Goal: Task Accomplishment & Management: Manage account settings

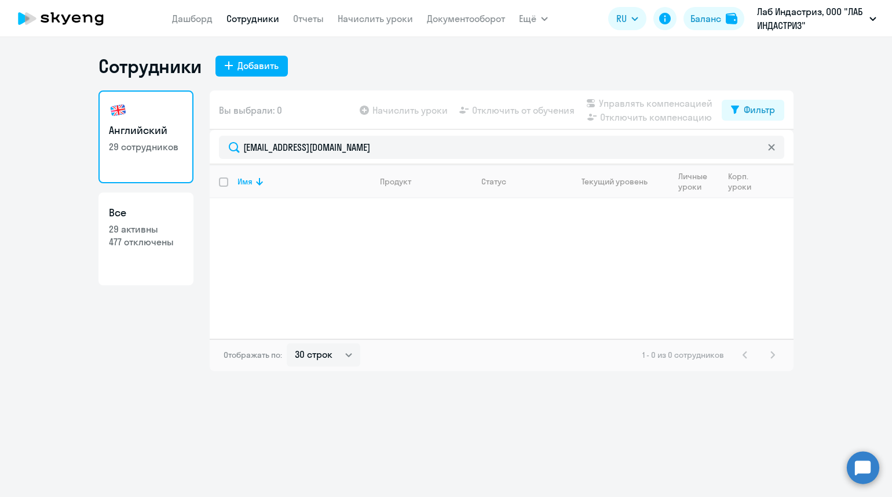
select select "30"
click at [204, 17] on link "Дашборд" at bounding box center [192, 19] width 41 height 12
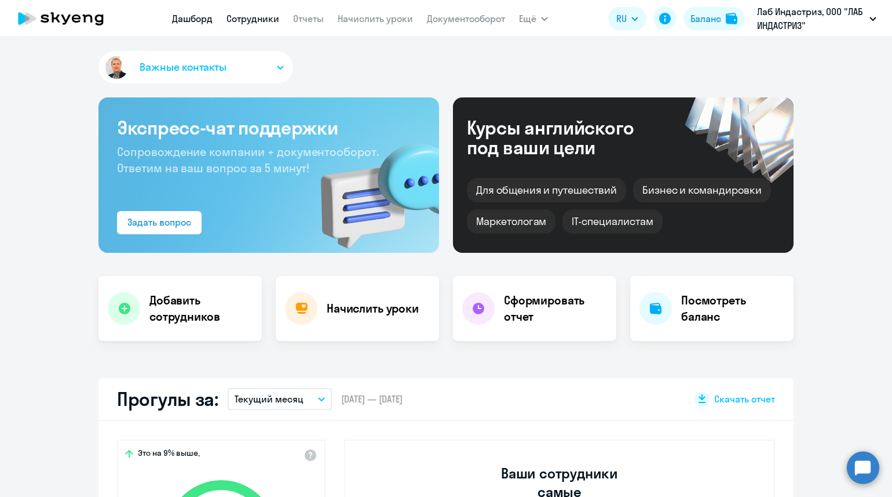
click at [269, 20] on link "Сотрудники" at bounding box center [253, 19] width 53 height 12
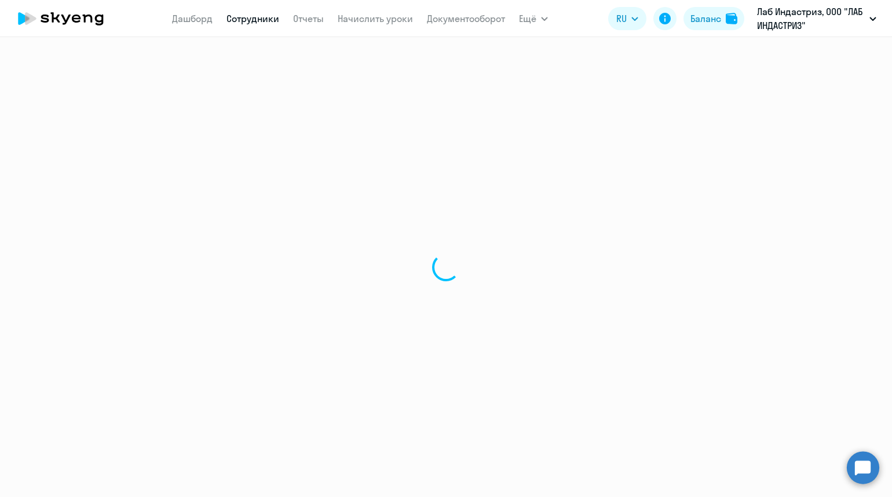
select select "30"
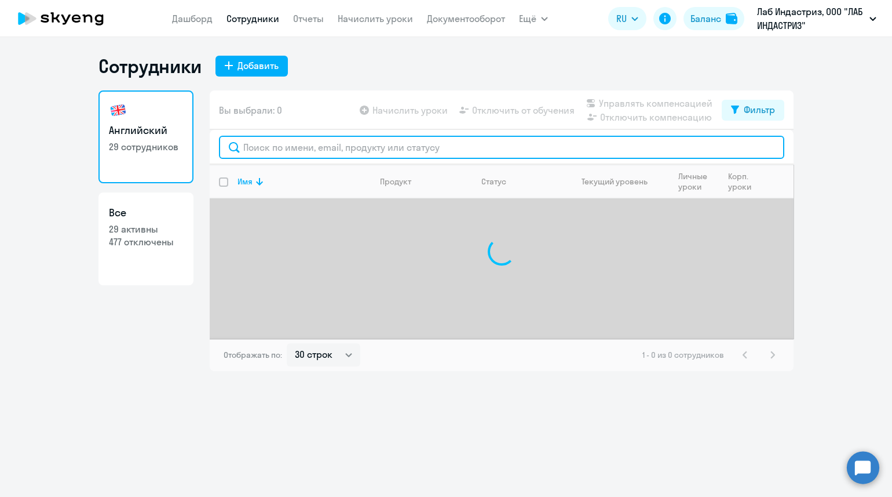
click at [290, 149] on input "text" at bounding box center [502, 147] width 566 height 23
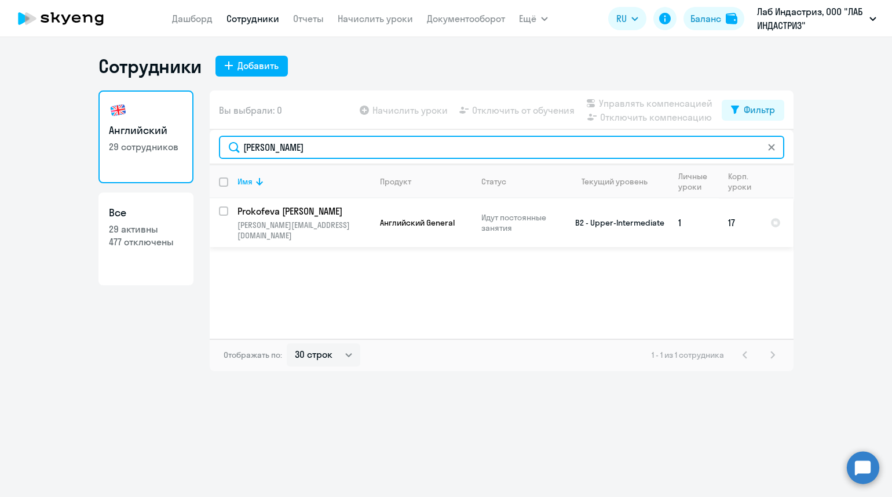
type input "[PERSON_NAME]"
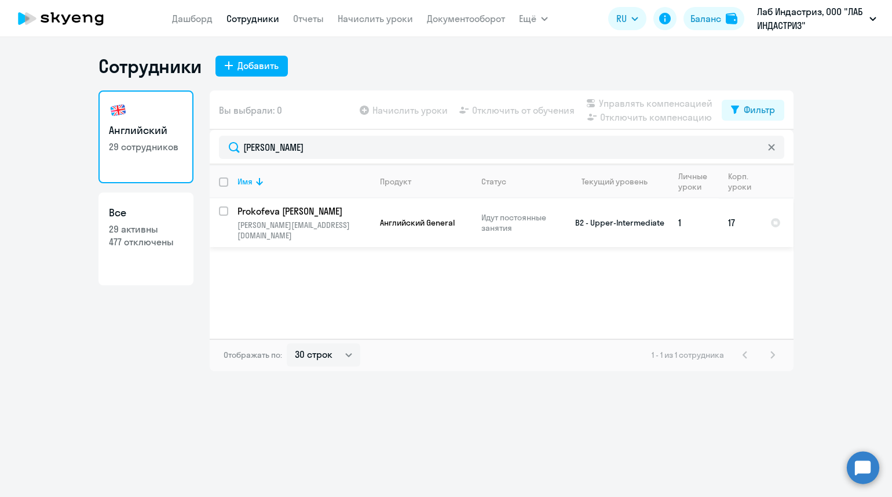
click at [344, 213] on p "Prokofeva [PERSON_NAME]" at bounding box center [303, 211] width 131 height 13
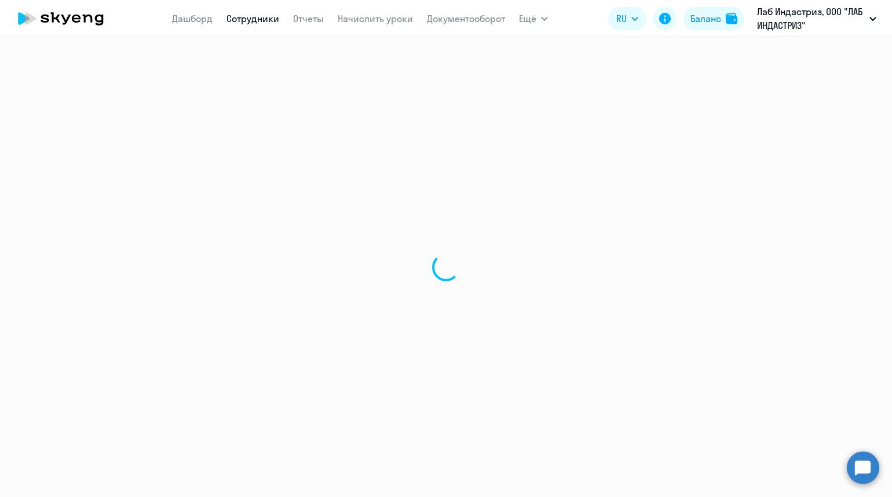
select select "english"
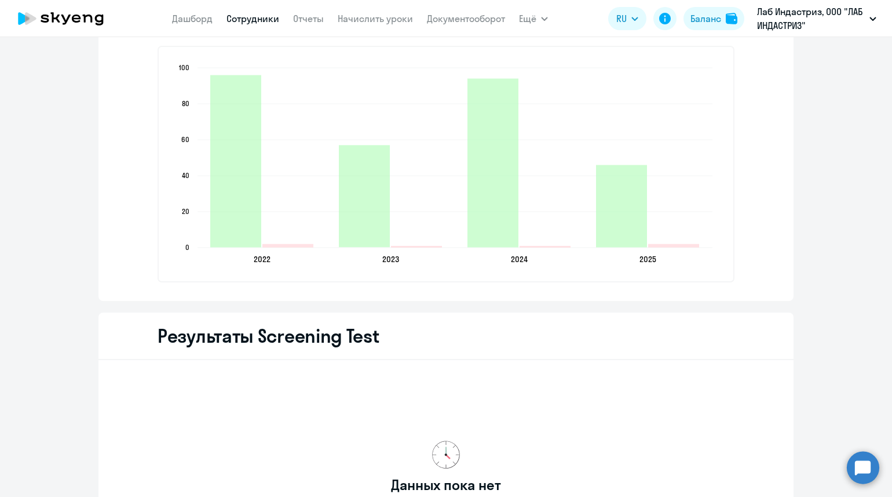
scroll to position [1531, 0]
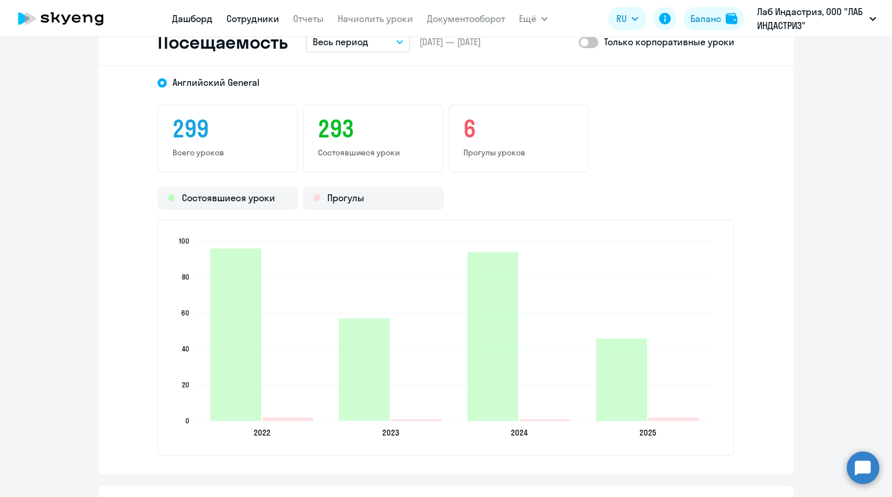
click at [194, 14] on link "Дашборд" at bounding box center [192, 19] width 41 height 12
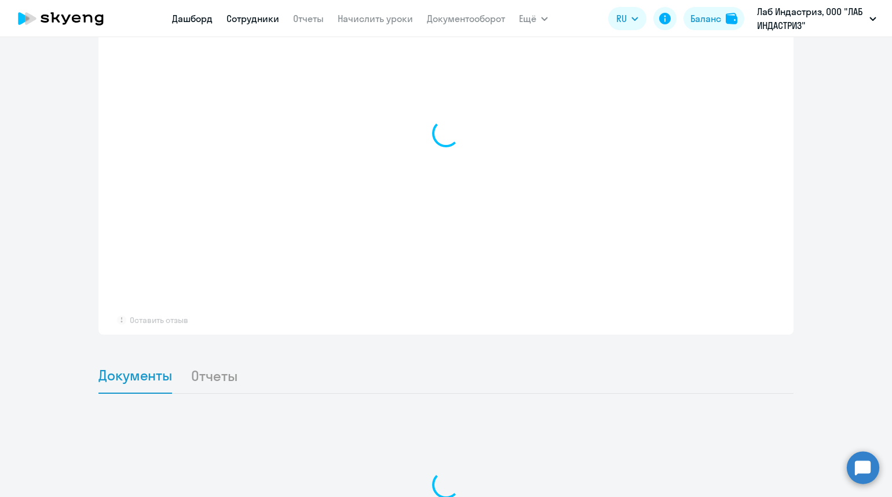
click at [235, 13] on link "Сотрудники" at bounding box center [253, 19] width 53 height 12
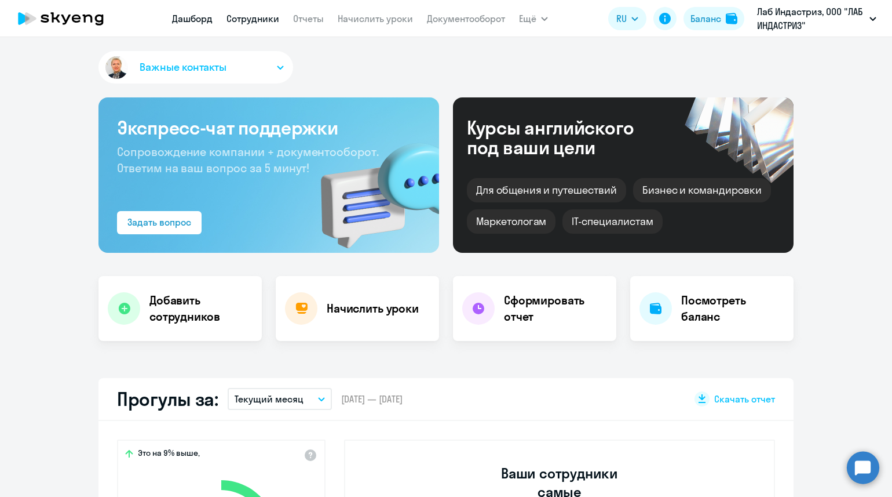
select select "30"
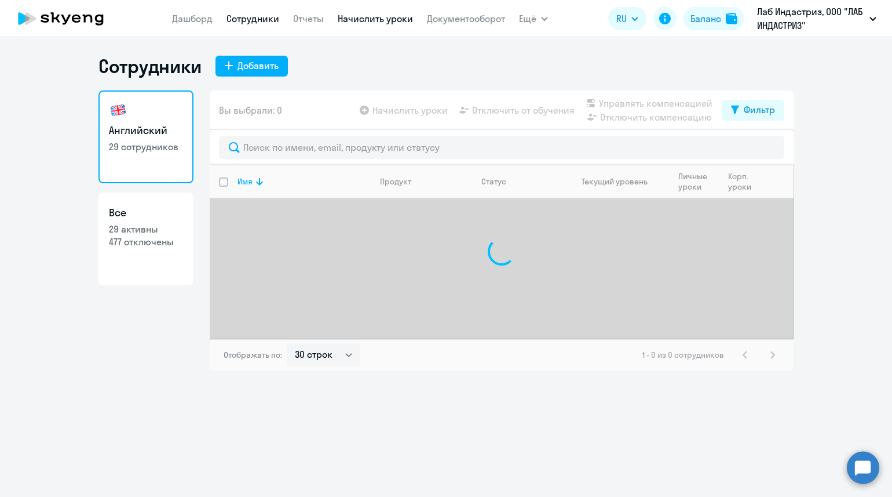
click at [399, 21] on link "Начислить уроки" at bounding box center [375, 19] width 75 height 12
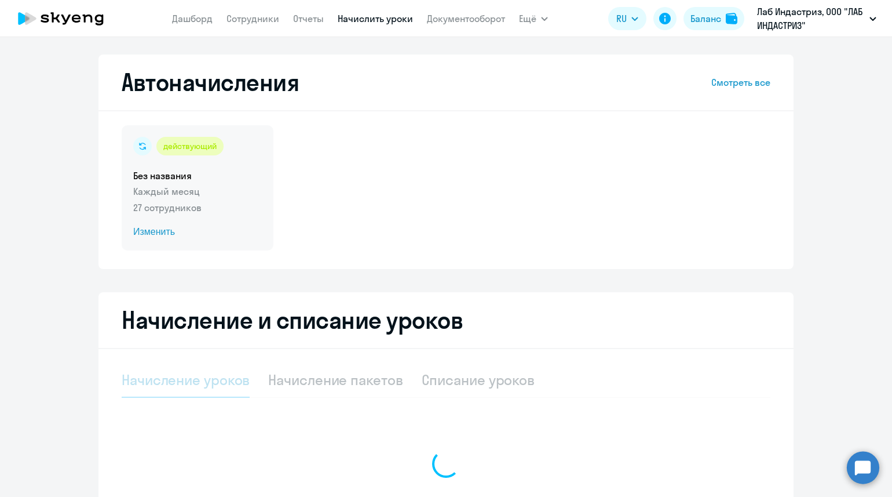
select select "10"
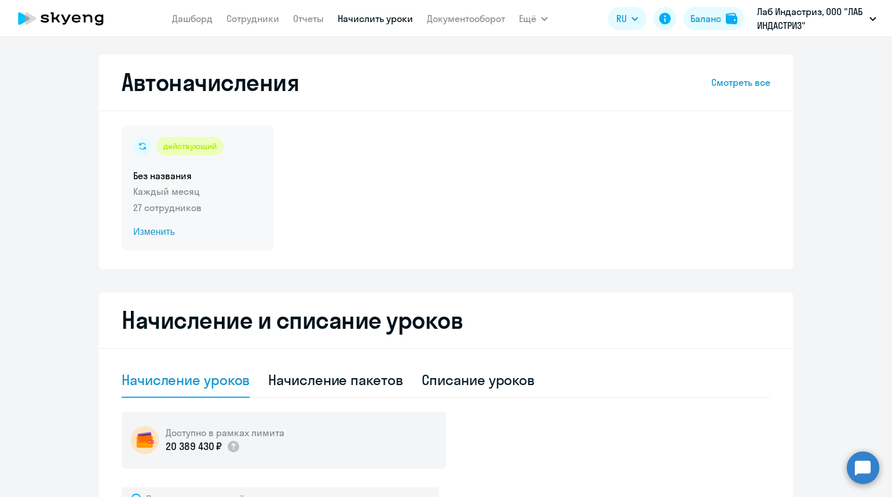
click at [150, 235] on span "Изменить" at bounding box center [197, 232] width 129 height 14
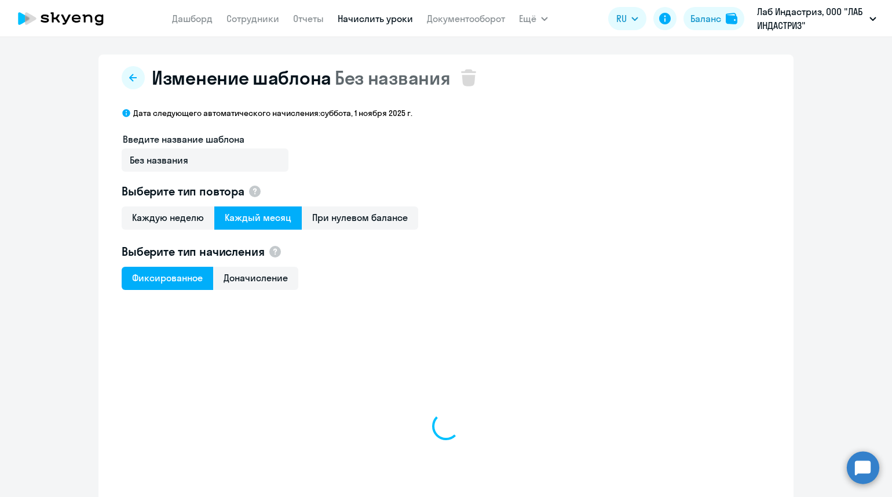
select select "10"
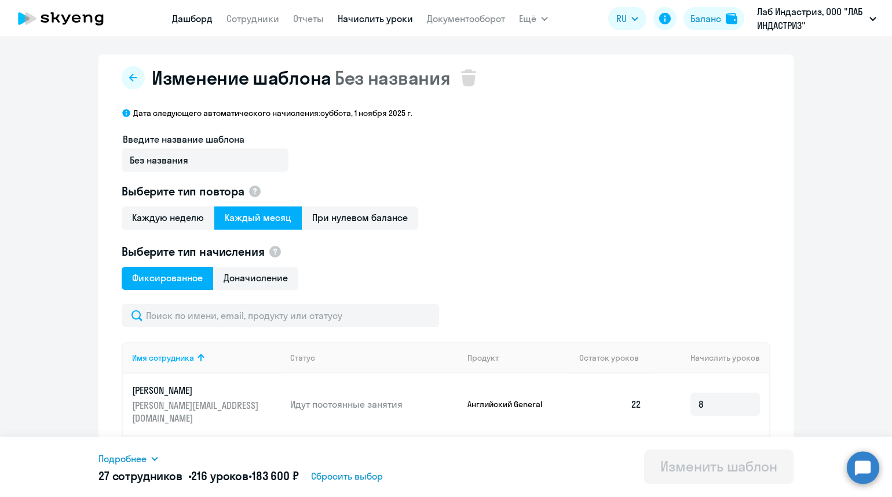
click at [185, 19] on link "Дашборд" at bounding box center [192, 19] width 41 height 12
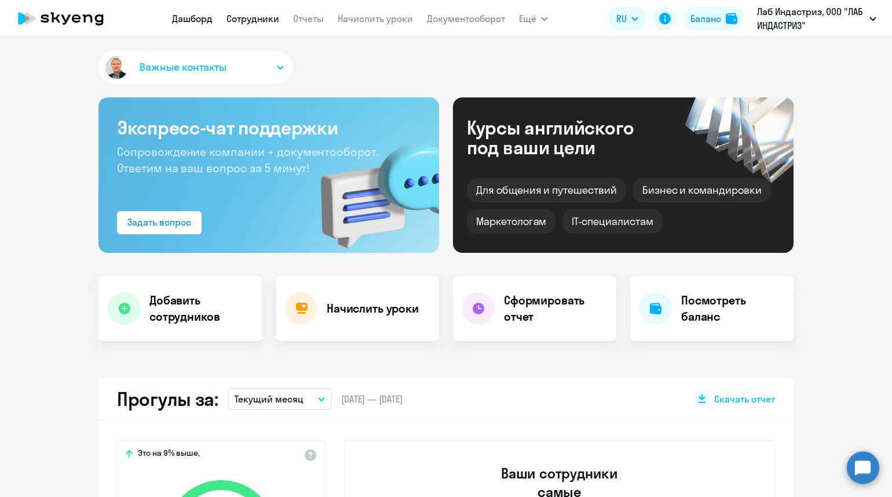
click at [238, 20] on link "Сотрудники" at bounding box center [253, 19] width 53 height 12
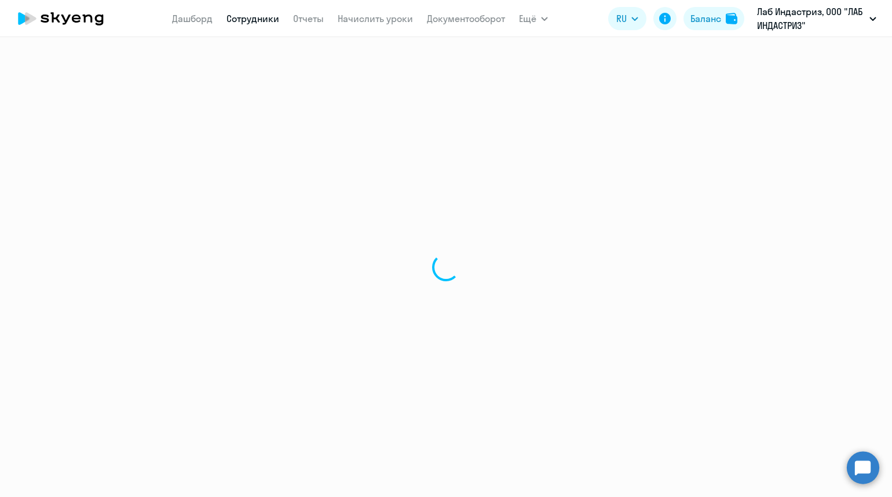
select select "30"
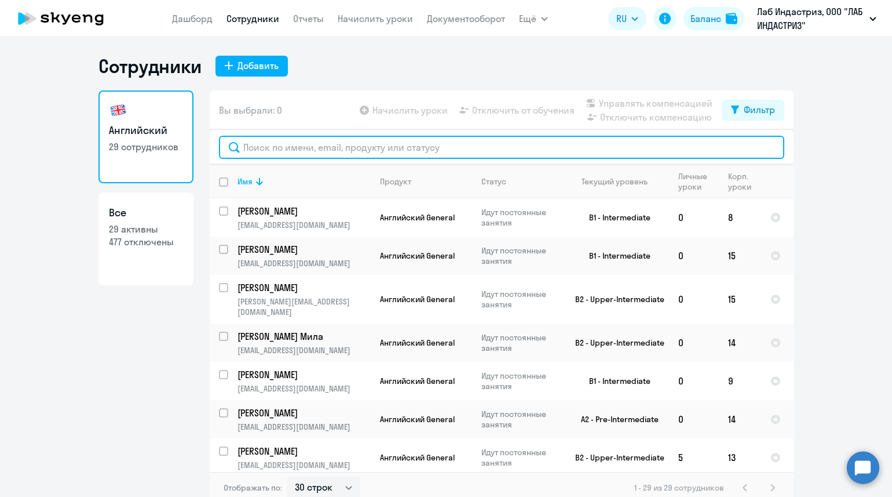
click at [283, 150] on input "text" at bounding box center [502, 147] width 566 height 23
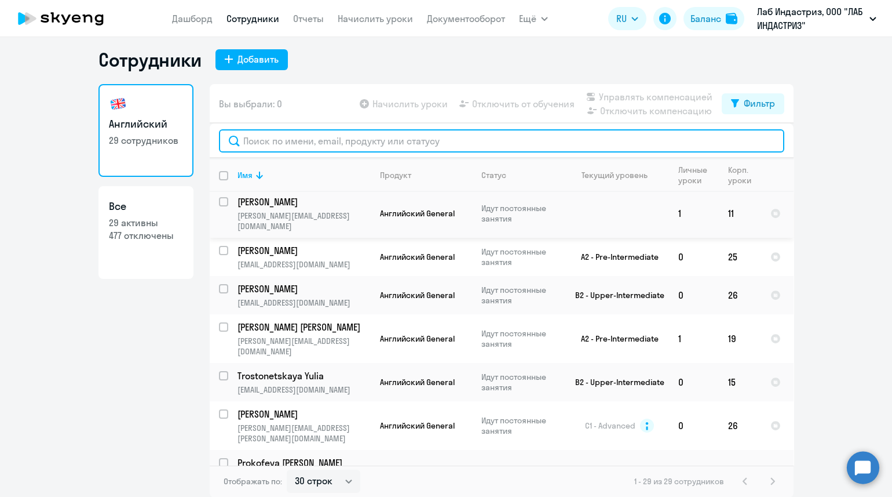
scroll to position [941, 0]
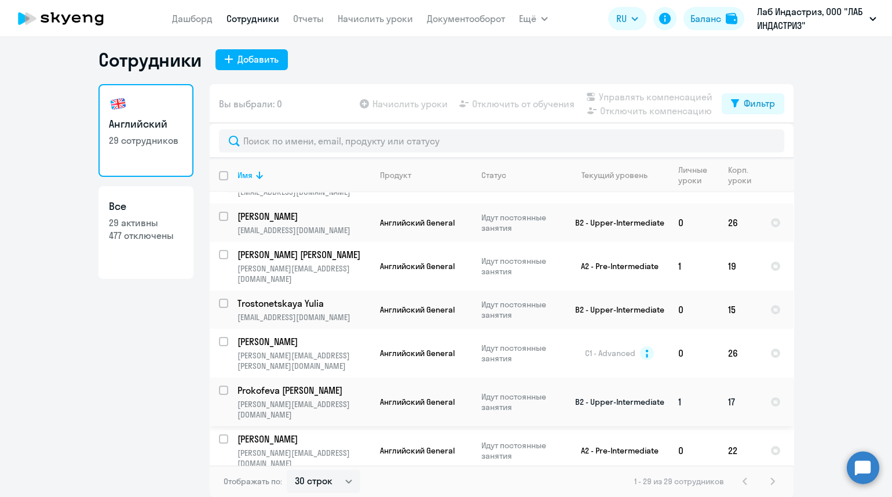
click at [210, 404] on div at bounding box center [224, 390] width 28 height 28
checkbox input "true"
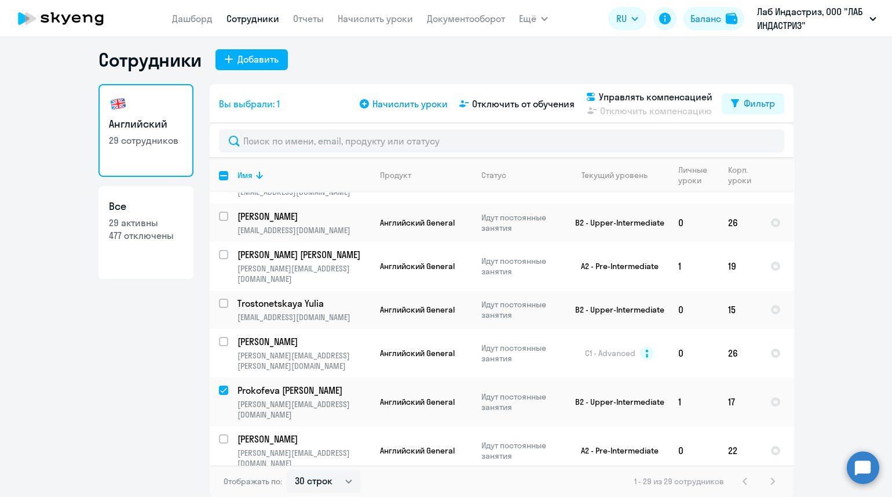
click at [410, 97] on span "Начислить уроки" at bounding box center [410, 104] width 75 height 14
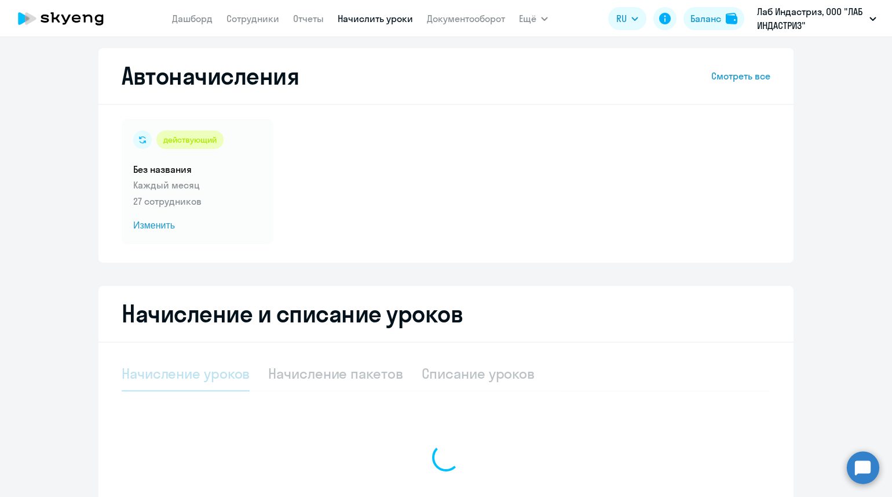
select select "10"
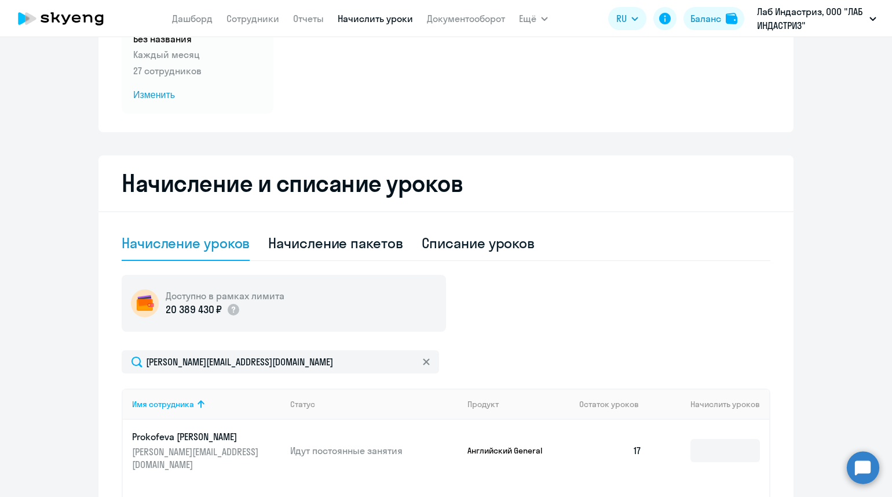
scroll to position [300, 0]
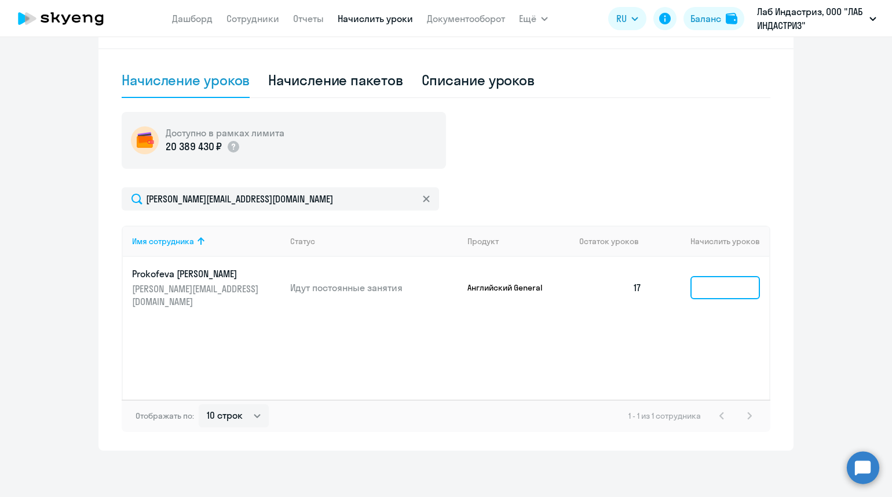
click at [727, 279] on input at bounding box center [726, 287] width 70 height 23
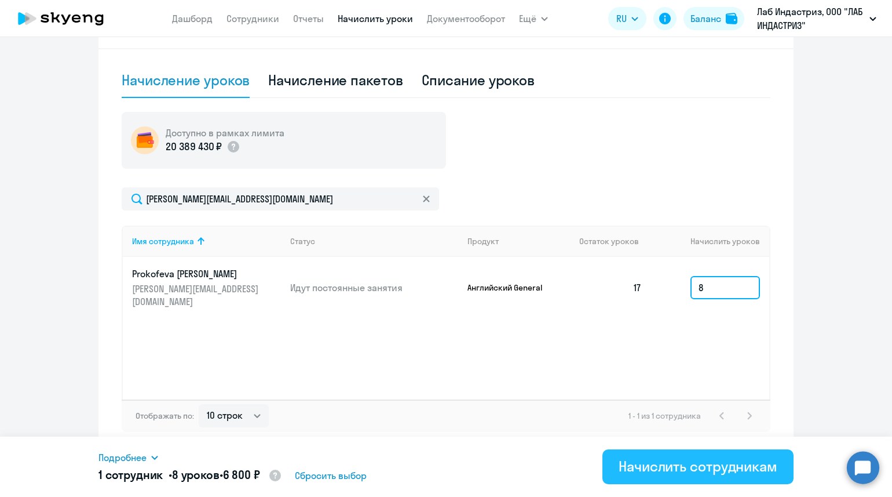
type input "8"
click at [698, 471] on div "Начислить сотрудникам" at bounding box center [698, 466] width 159 height 19
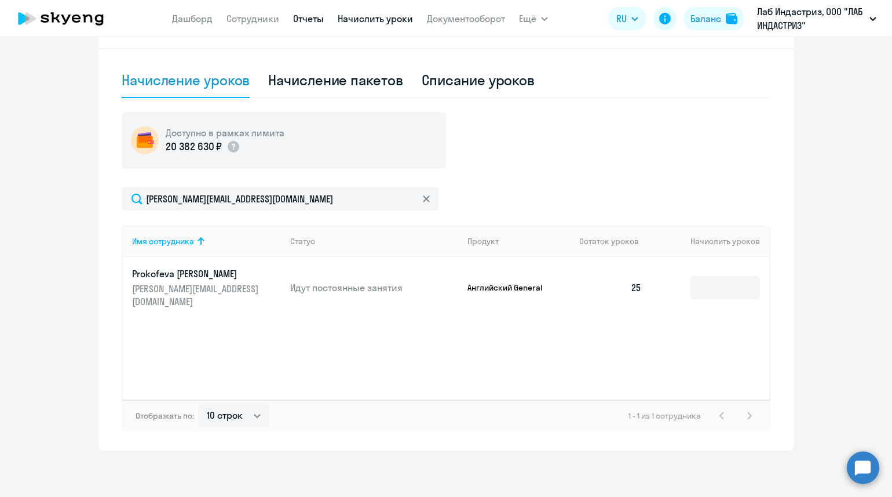
click at [319, 19] on link "Отчеты" at bounding box center [308, 19] width 31 height 12
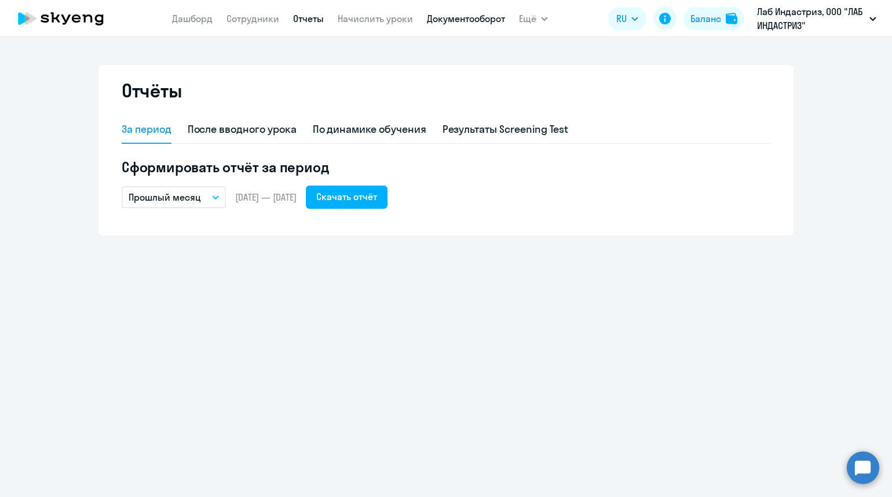
click at [456, 17] on link "Документооборот" at bounding box center [466, 19] width 78 height 12
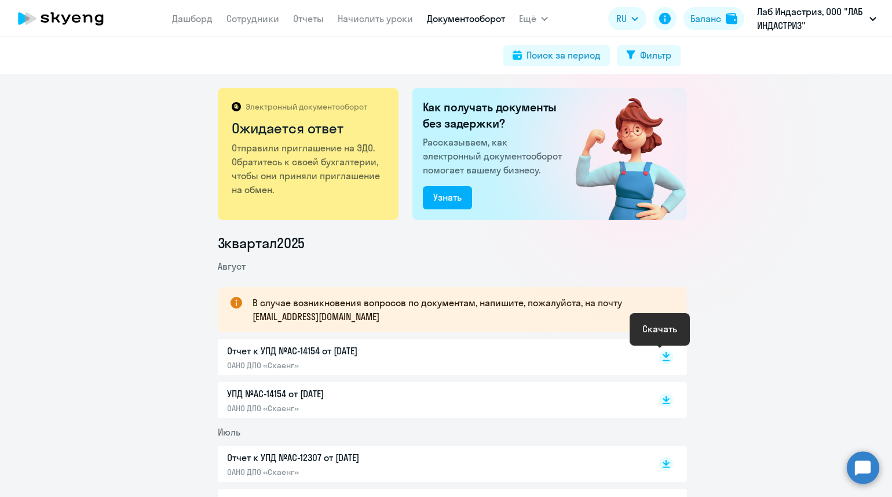
click at [662, 356] on rect at bounding box center [666, 357] width 14 height 14
